Goal: Task Accomplishment & Management: Manage account settings

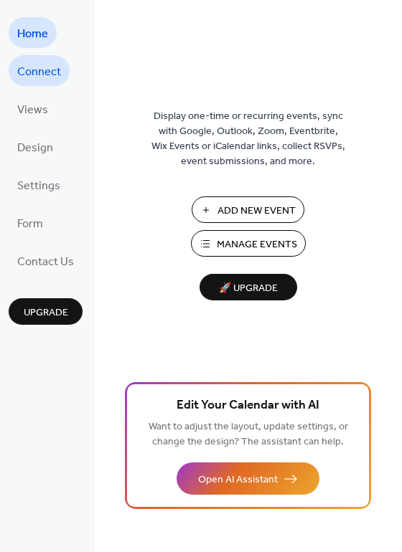
click at [22, 77] on span "Connect" at bounding box center [39, 72] width 44 height 22
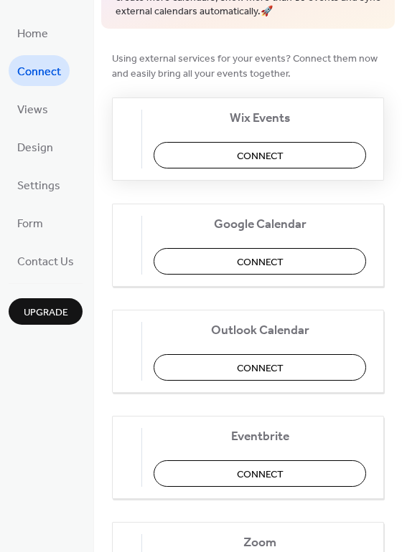
scroll to position [101, 0]
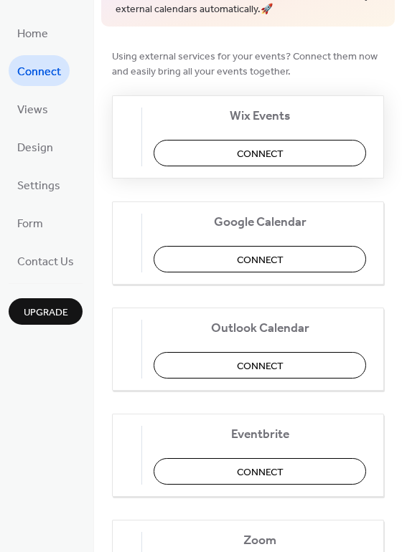
click at [246, 154] on span "Connect" at bounding box center [260, 153] width 47 height 15
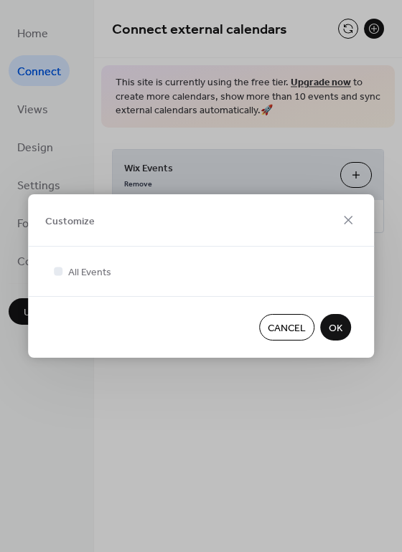
click at [334, 324] on span "OK" at bounding box center [336, 328] width 14 height 15
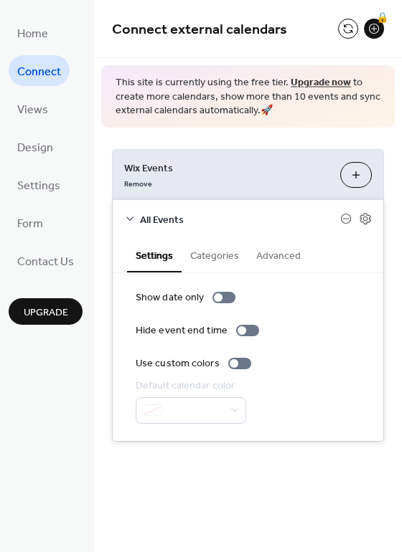
click at [219, 258] on button "Categories" at bounding box center [214, 254] width 66 height 33
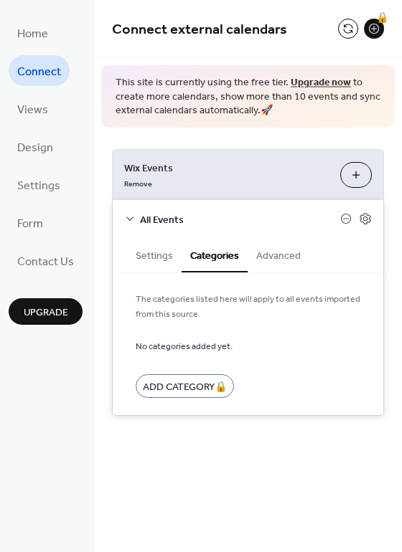
click at [271, 259] on button "Advanced" at bounding box center [278, 254] width 62 height 33
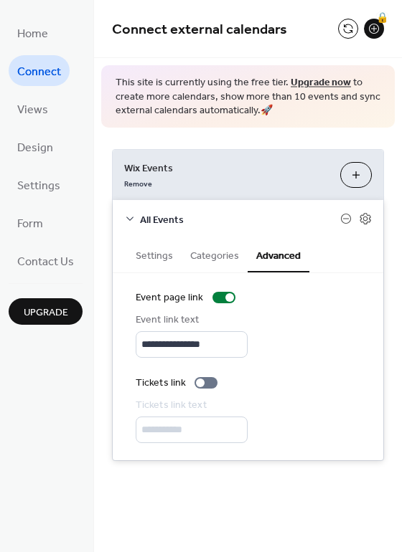
click at [156, 259] on button "Settings" at bounding box center [154, 254] width 55 height 33
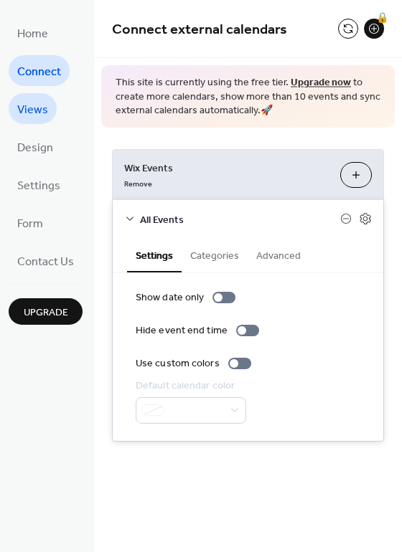
click at [34, 105] on span "Views" at bounding box center [32, 110] width 31 height 22
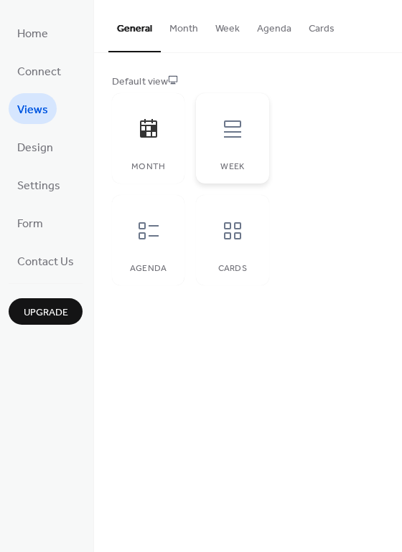
click at [230, 152] on div "Week" at bounding box center [232, 138] width 72 height 90
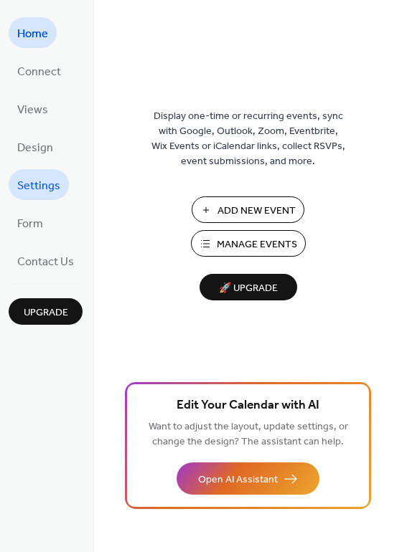
click at [43, 176] on span "Settings" at bounding box center [38, 186] width 43 height 22
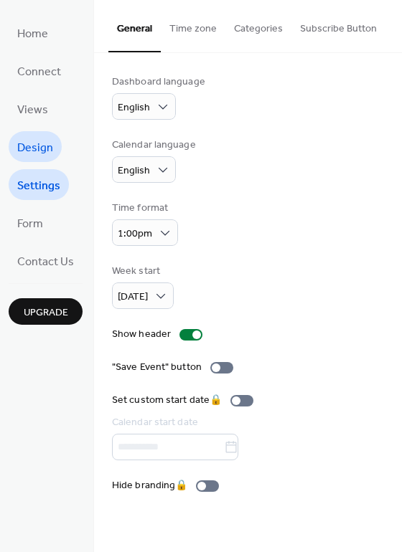
click at [41, 151] on span "Design" at bounding box center [35, 148] width 36 height 22
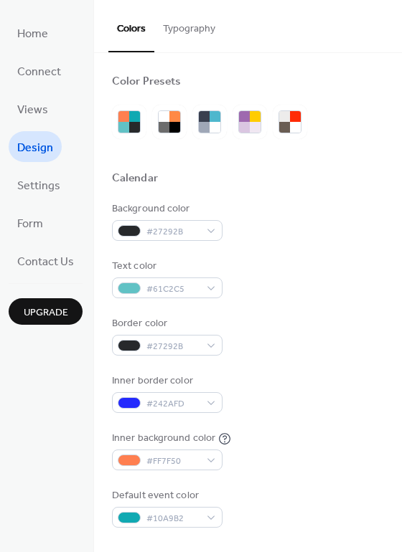
click at [192, 26] on button "Typography" at bounding box center [189, 25] width 70 height 51
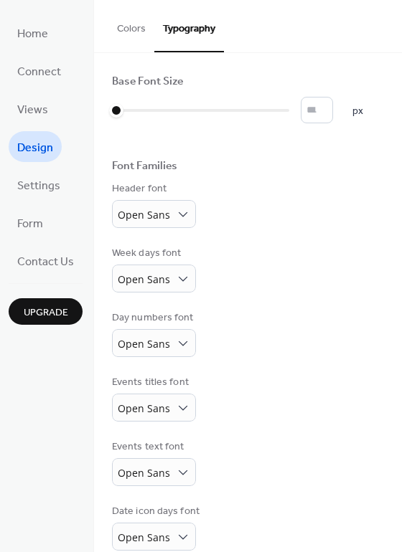
click at [115, 37] on button "Colors" at bounding box center [131, 25] width 46 height 51
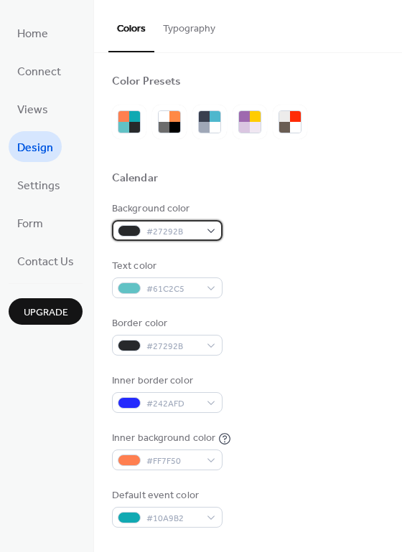
click at [168, 235] on span "#27292B" at bounding box center [172, 232] width 53 height 15
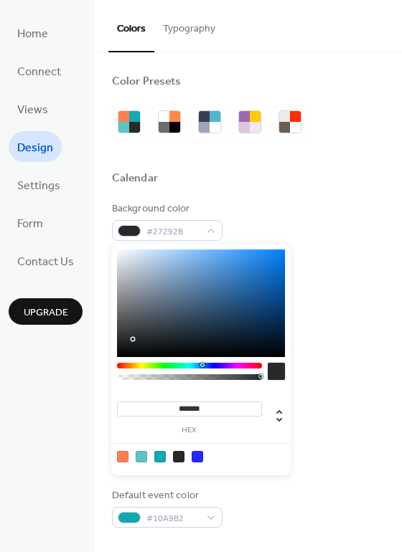
click at [255, 214] on div "Background color #27292B" at bounding box center [248, 221] width 272 height 39
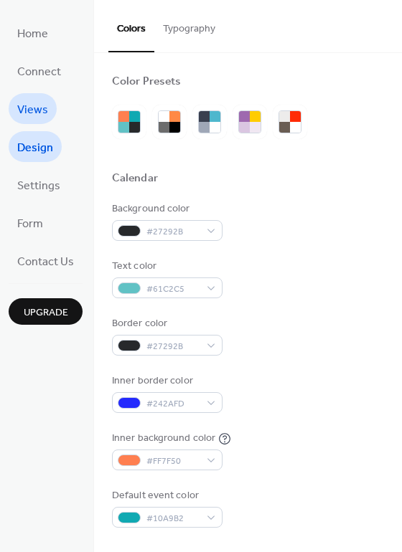
click at [35, 111] on span "Views" at bounding box center [32, 110] width 31 height 22
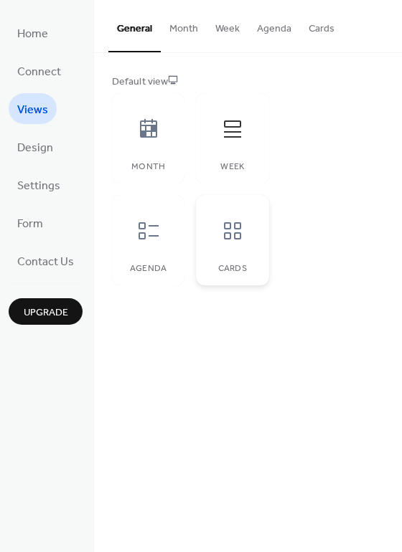
click at [220, 267] on div "Cards" at bounding box center [232, 269] width 44 height 10
